Goal: Find specific page/section: Find specific page/section

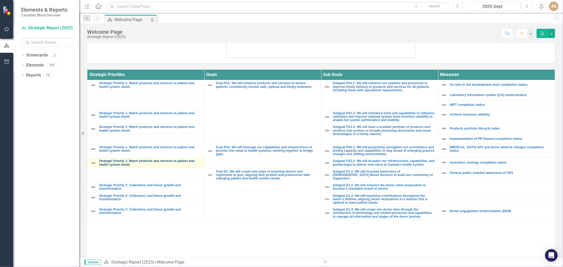
scroll to position [76, 0]
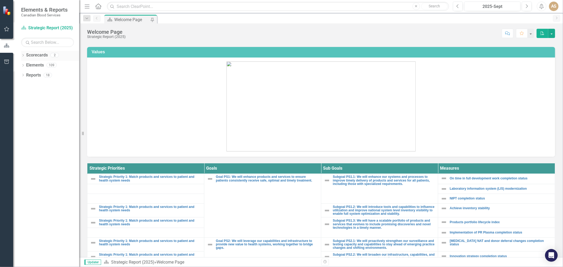
click at [24, 56] on icon "Dropdown" at bounding box center [23, 55] width 4 height 3
click at [40, 65] on link "Strategic Report (2025)" at bounding box center [54, 65] width 50 height 6
click at [23, 84] on div "Dropdown" at bounding box center [23, 86] width 4 height 4
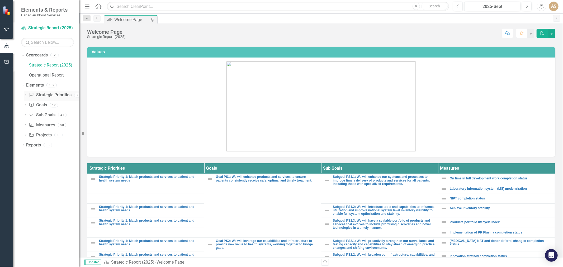
click at [26, 95] on icon "Dropdown" at bounding box center [26, 95] width 4 height 3
click at [52, 118] on link "Strategic Priority 3: Invest in our people and culture" at bounding box center [53, 122] width 52 height 8
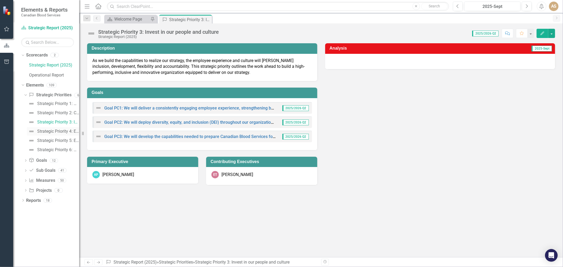
click at [51, 130] on div "Strategic Priority 4: Enhance our digital and physical infrastructure: Digital …" at bounding box center [58, 131] width 42 height 5
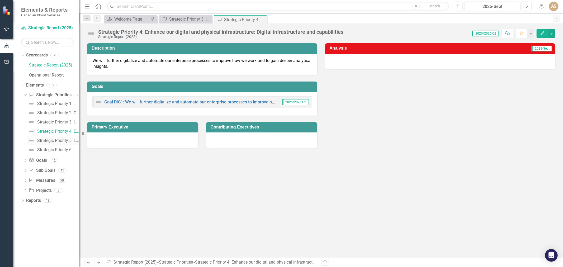
click at [51, 139] on div "Strategic Priority 5: Enhance our digital and physical infrastructure: Physical…" at bounding box center [58, 140] width 42 height 5
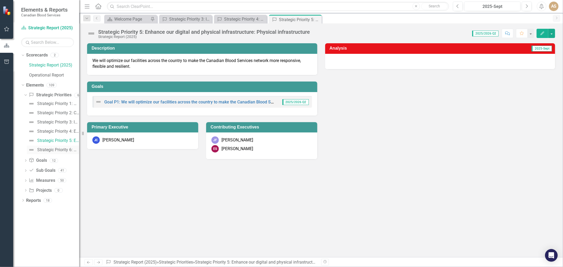
click at [53, 149] on div "Strategic Priority 6: Organizational excellence" at bounding box center [58, 149] width 42 height 5
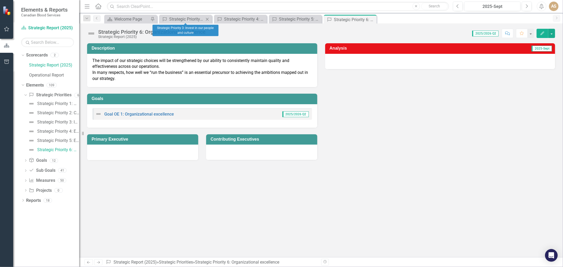
click at [207, 19] on icon at bounding box center [207, 19] width 3 height 3
click at [0, 0] on icon at bounding box center [0, 0] width 0 height 0
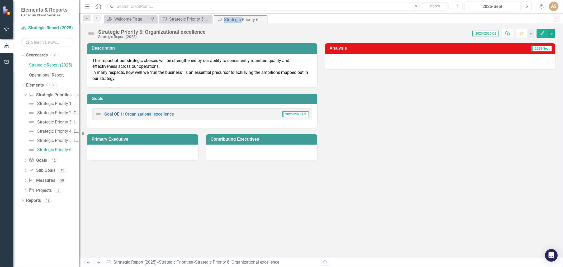
click at [0, 0] on icon at bounding box center [0, 0] width 0 height 0
click at [0, 0] on icon "Close" at bounding box center [0, 0] width 0 height 0
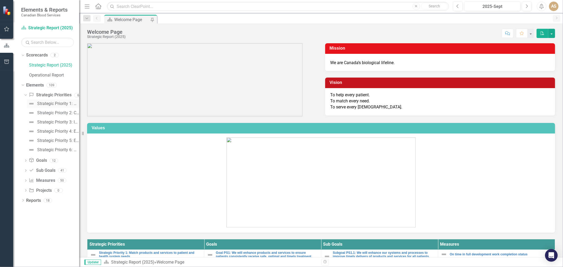
click at [57, 104] on div "Strategic Priority 1: Match products and services to patient and health system …" at bounding box center [58, 103] width 42 height 5
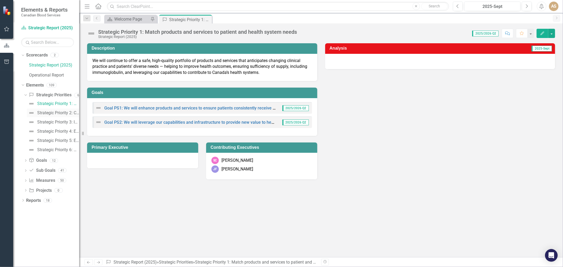
click at [58, 112] on div "Strategic Priority 2: Collections and Donor growth and transformation" at bounding box center [58, 113] width 42 height 5
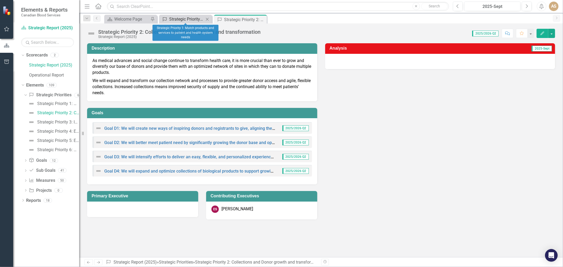
click at [173, 18] on div "Strategic Priority 1: Match products and services to patient and health system …" at bounding box center [186, 19] width 35 height 7
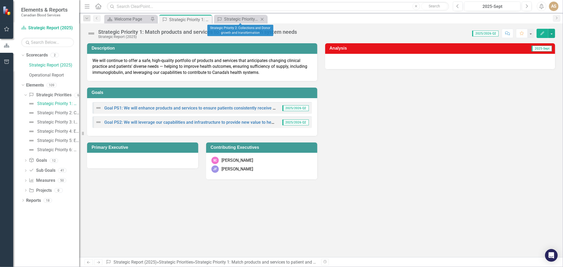
click at [262, 19] on icon "Close" at bounding box center [261, 19] width 5 height 4
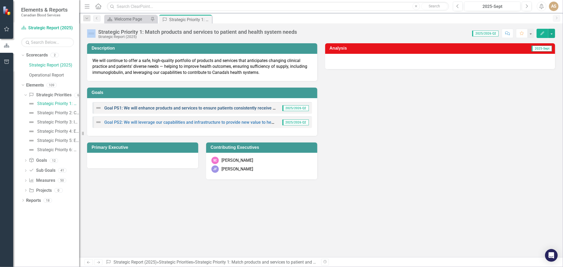
click at [210, 108] on link "Goal PS1: We will enhance products and services to ensure patients consistently…" at bounding box center [221, 108] width 235 height 5
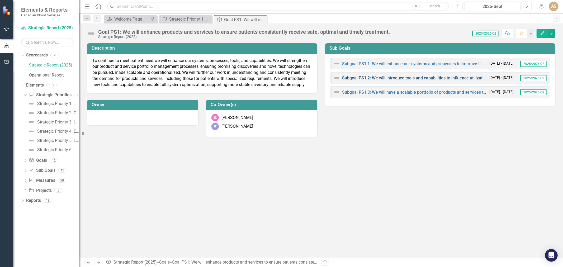
click at [402, 75] on link "Subgoal PS1.2: We will introduce tools and capabilities to influence utilizatio…" at bounding box center [510, 77] width 337 height 5
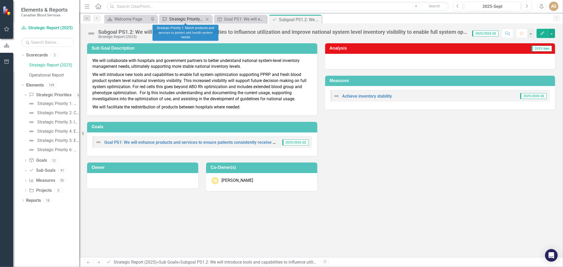
click at [176, 17] on div "Strategic Priority 1: Match products and services to patient and health system …" at bounding box center [186, 19] width 35 height 7
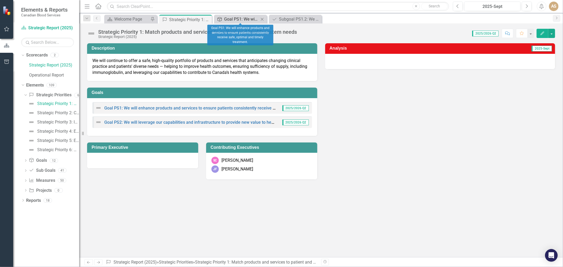
click at [241, 20] on div "Goal PS1: We will enhance products and services to ensure patients consistently…" at bounding box center [241, 19] width 35 height 7
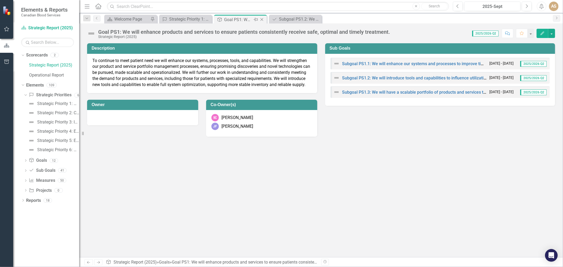
click at [240, 17] on div "Goal PS1: We will enhance products and services to ensure patients consistently…" at bounding box center [238, 19] width 28 height 7
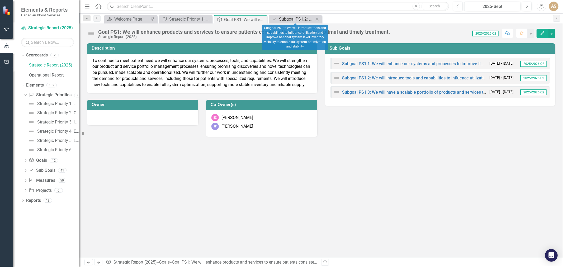
click at [285, 19] on div "Subgoal PS1.2: We will introduce tools and capabilities to influence utilizatio…" at bounding box center [296, 19] width 35 height 7
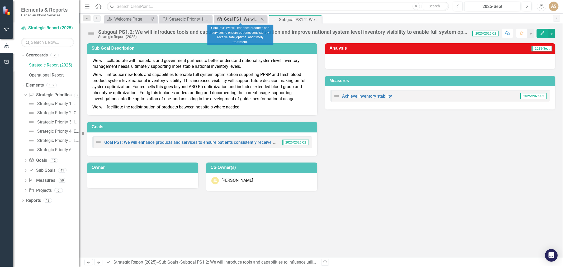
click at [234, 17] on div "Goal PS1: We will enhance products and services to ensure patients consistently…" at bounding box center [241, 19] width 35 height 7
